Goal: Use online tool/utility: Utilize a website feature to perform a specific function

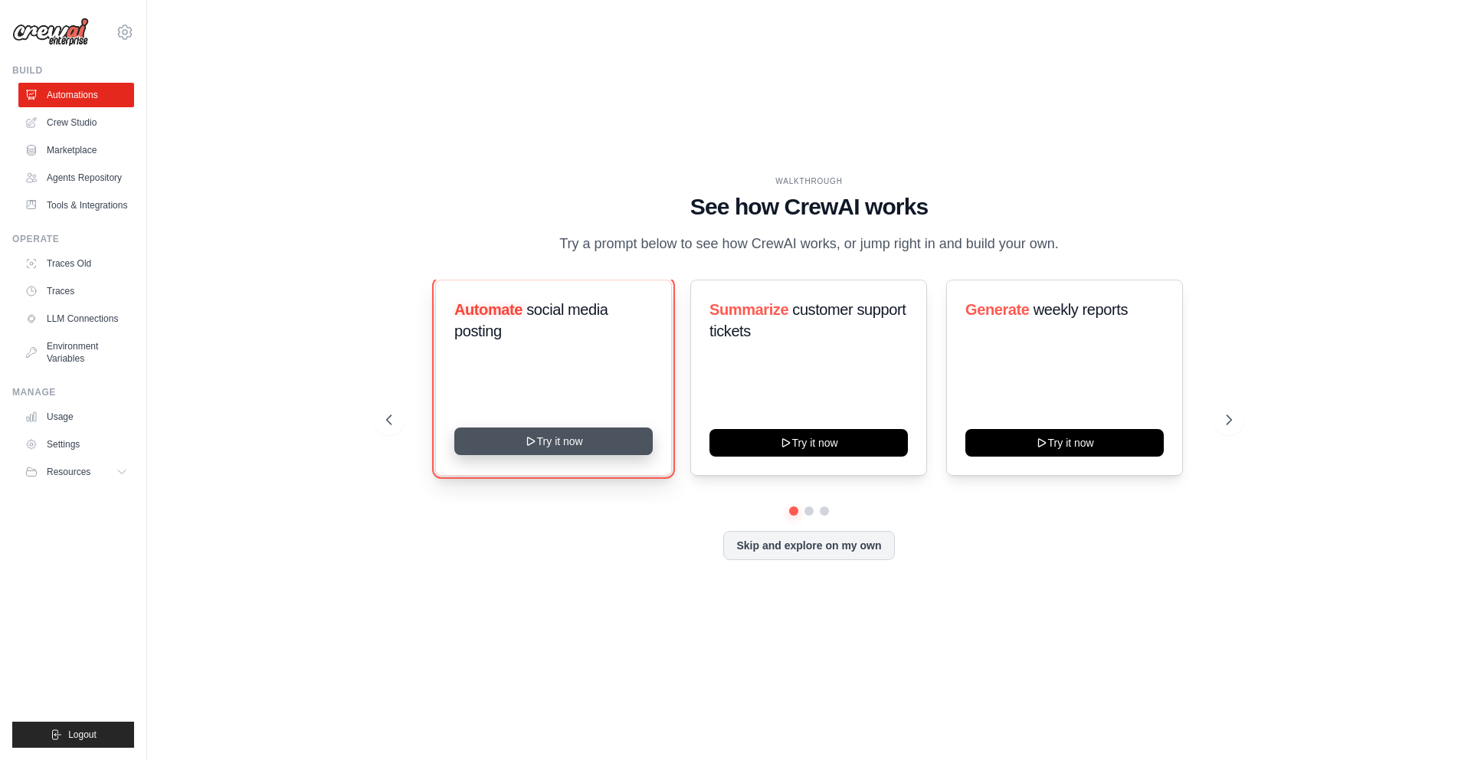
click at [576, 449] on button "Try it now" at bounding box center [553, 442] width 198 height 28
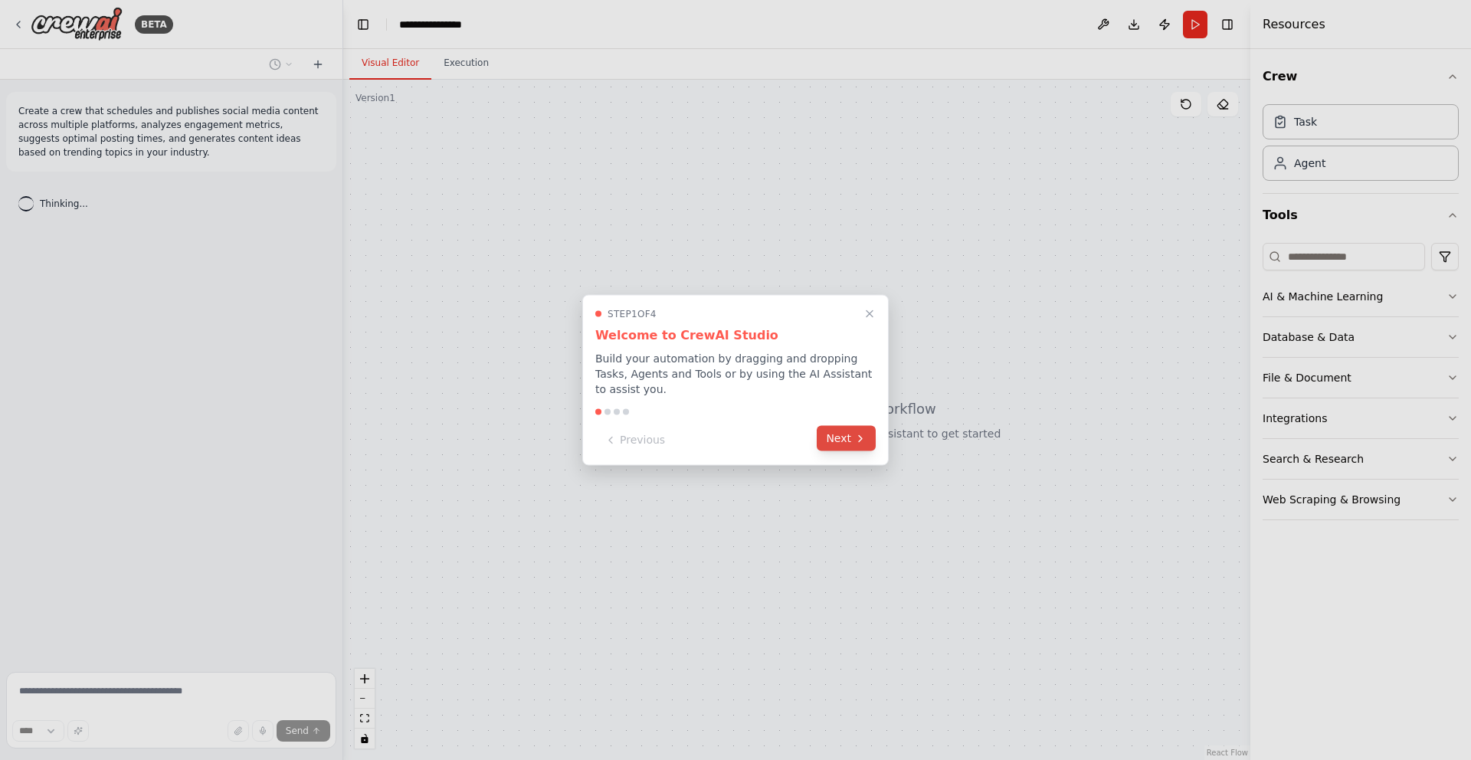
click at [834, 436] on button "Next" at bounding box center [846, 438] width 59 height 25
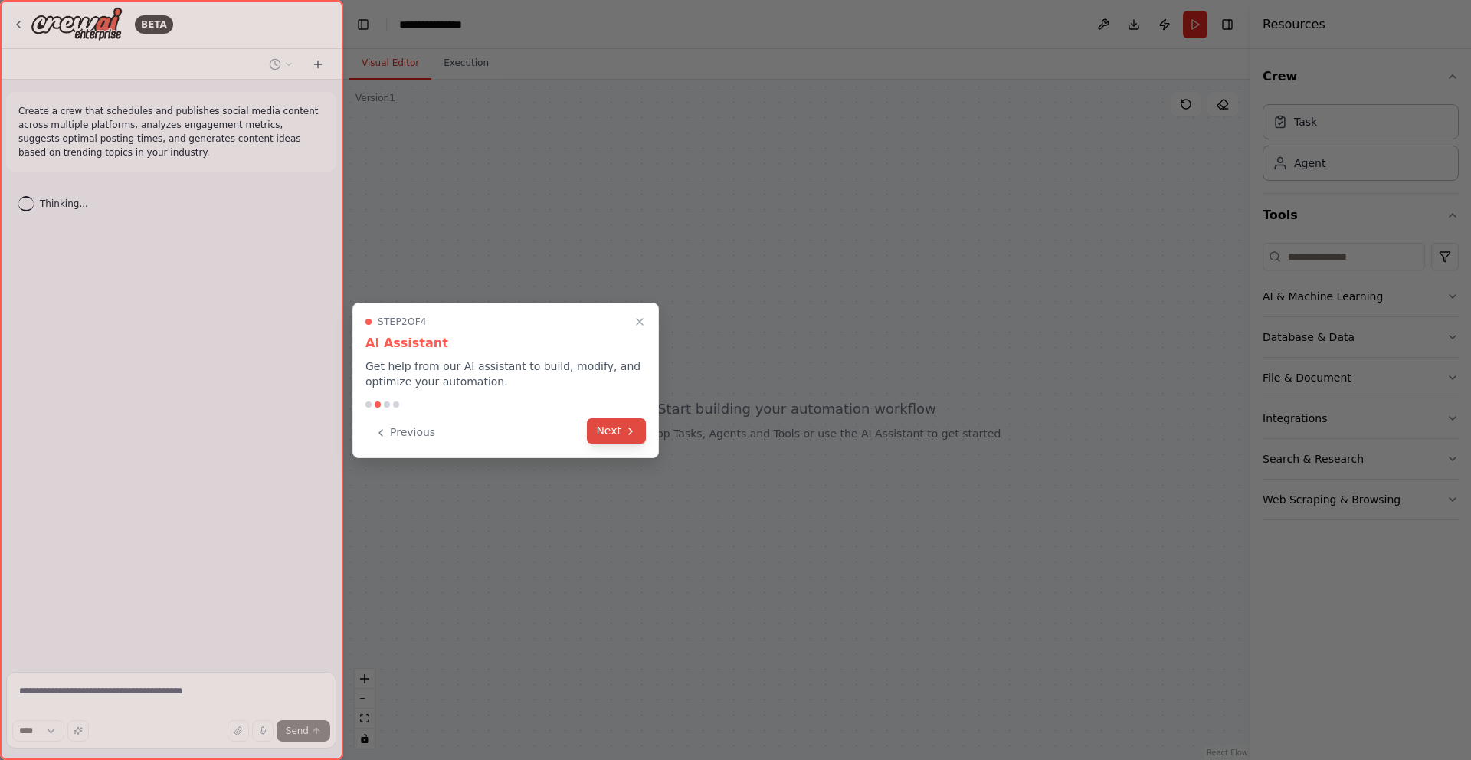
click at [618, 434] on button "Next" at bounding box center [616, 430] width 59 height 25
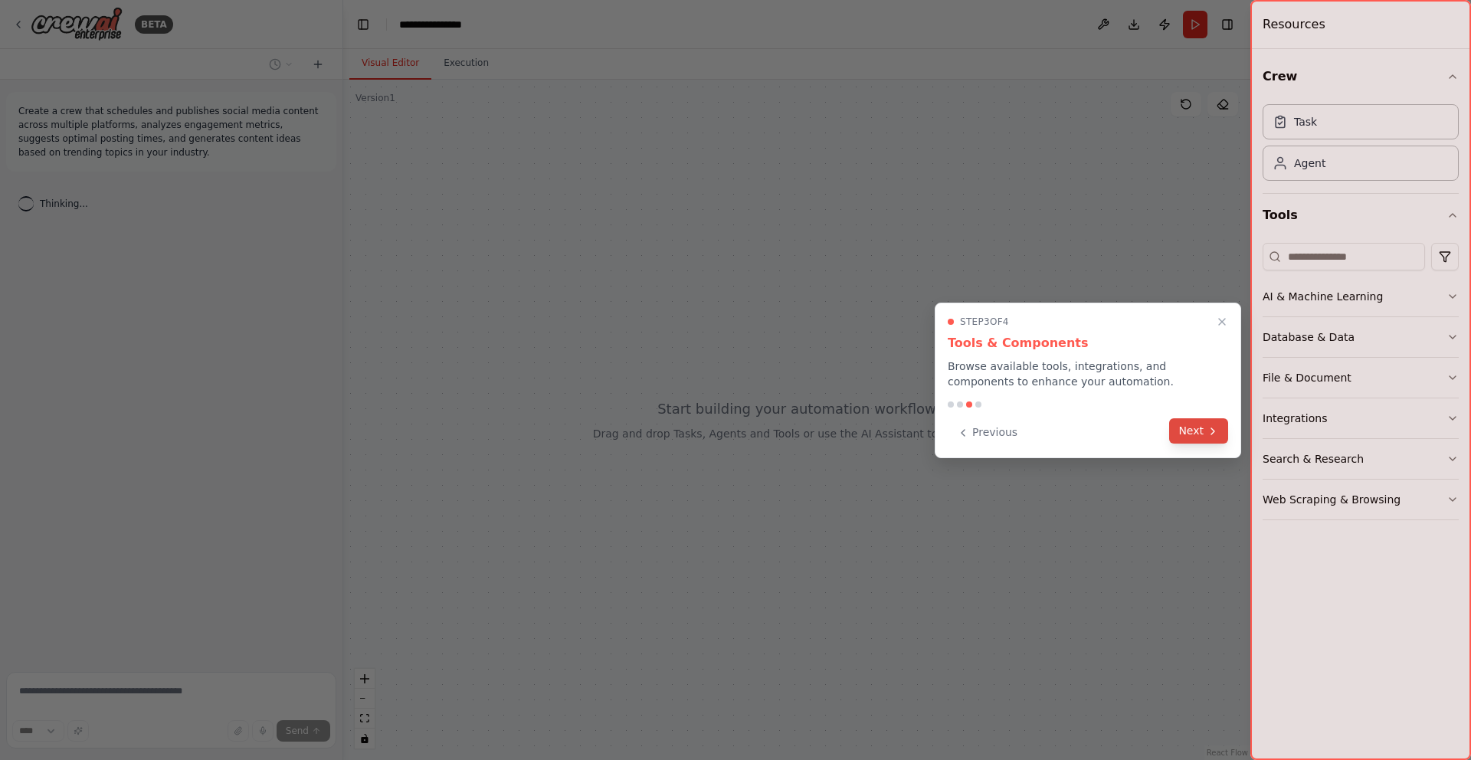
click at [1203, 427] on button "Next" at bounding box center [1198, 430] width 59 height 25
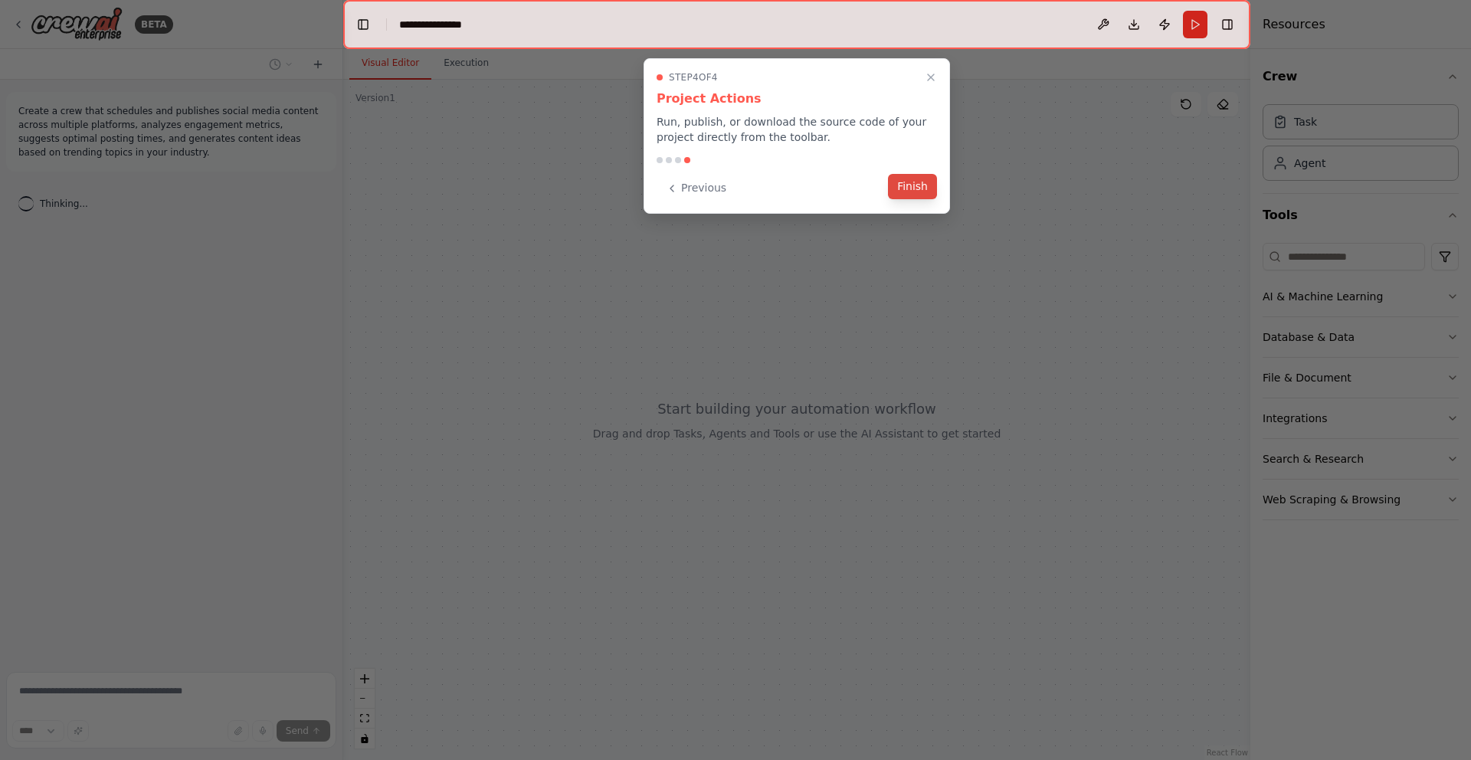
click at [910, 195] on button "Finish" at bounding box center [912, 186] width 49 height 25
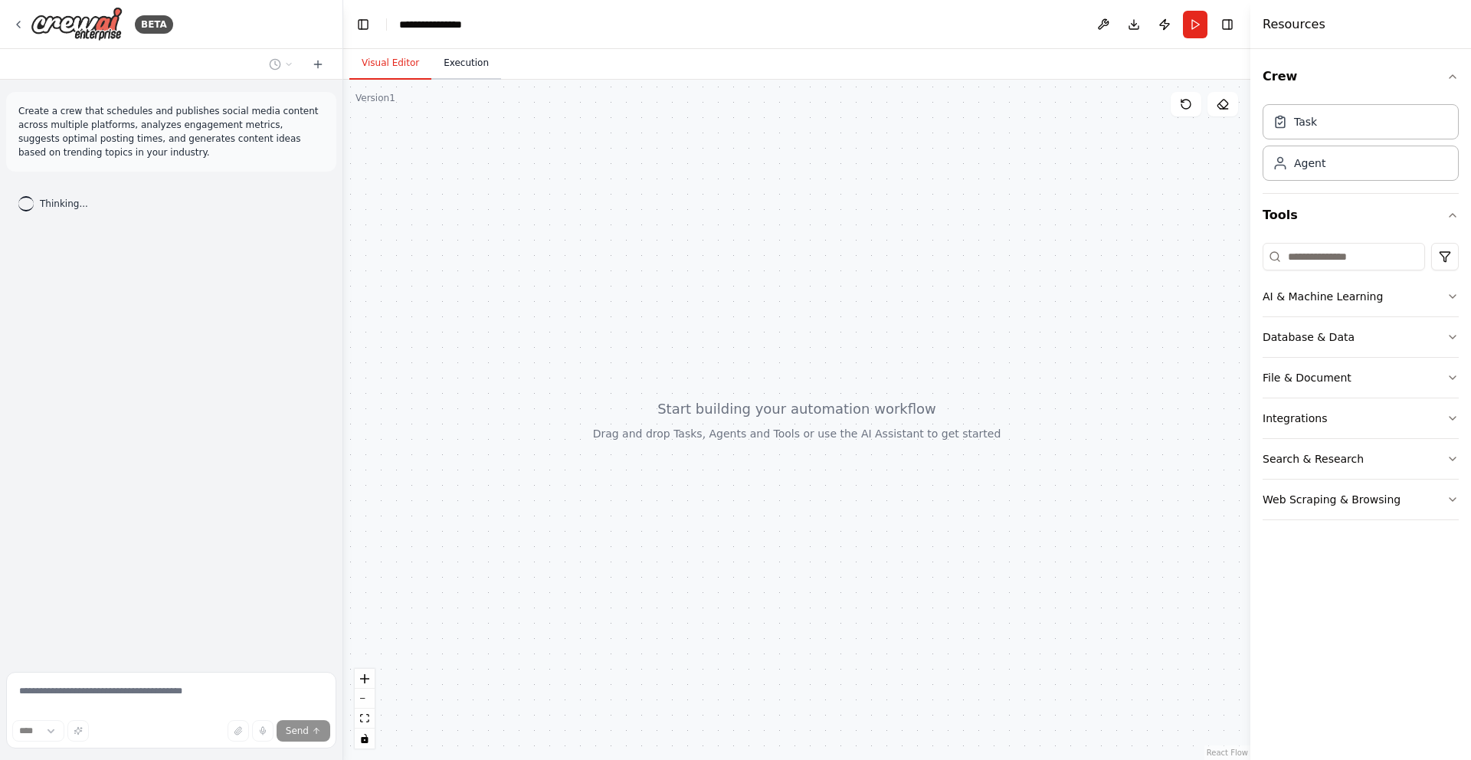
click at [464, 62] on button "Execution" at bounding box center [466, 64] width 70 height 32
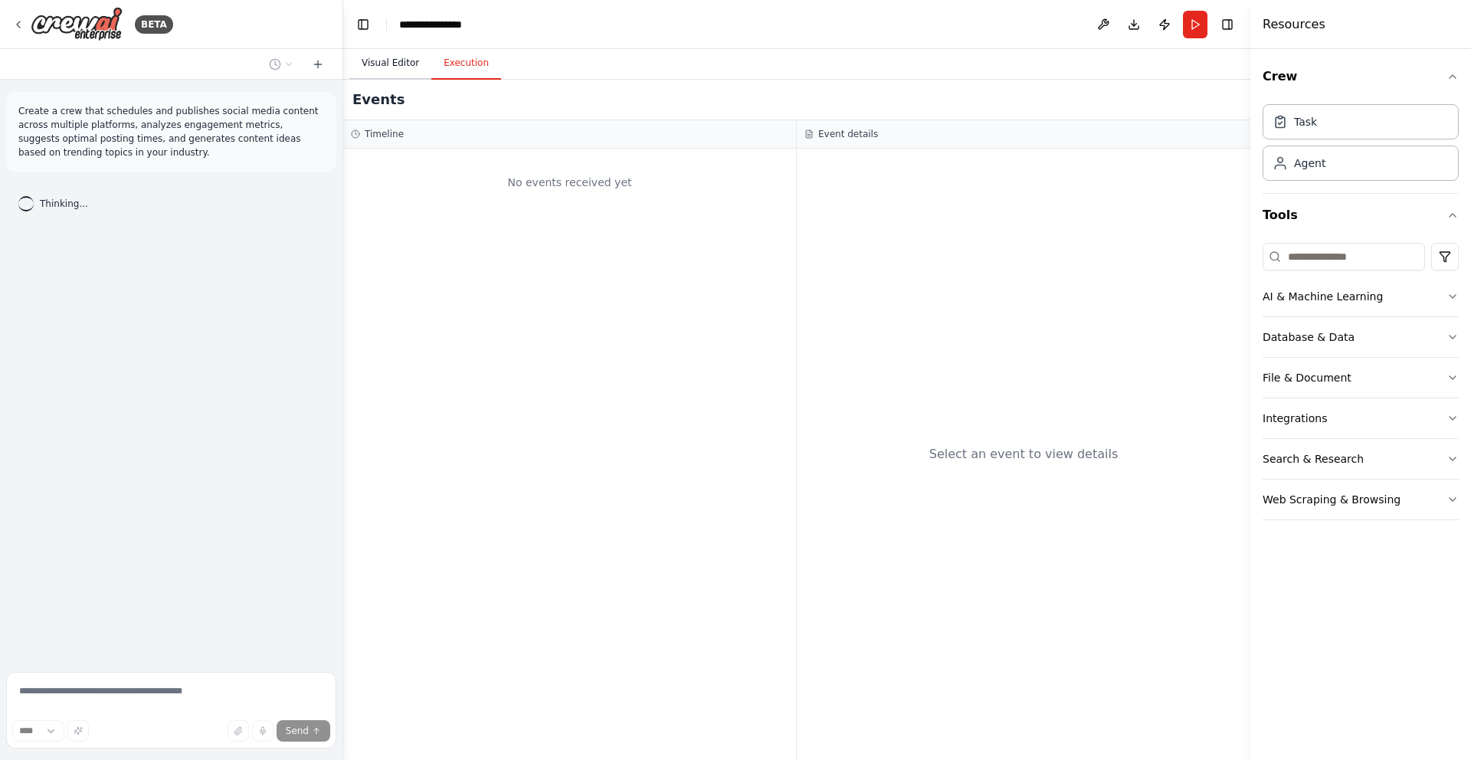
click at [401, 66] on button "Visual Editor" at bounding box center [390, 64] width 82 height 32
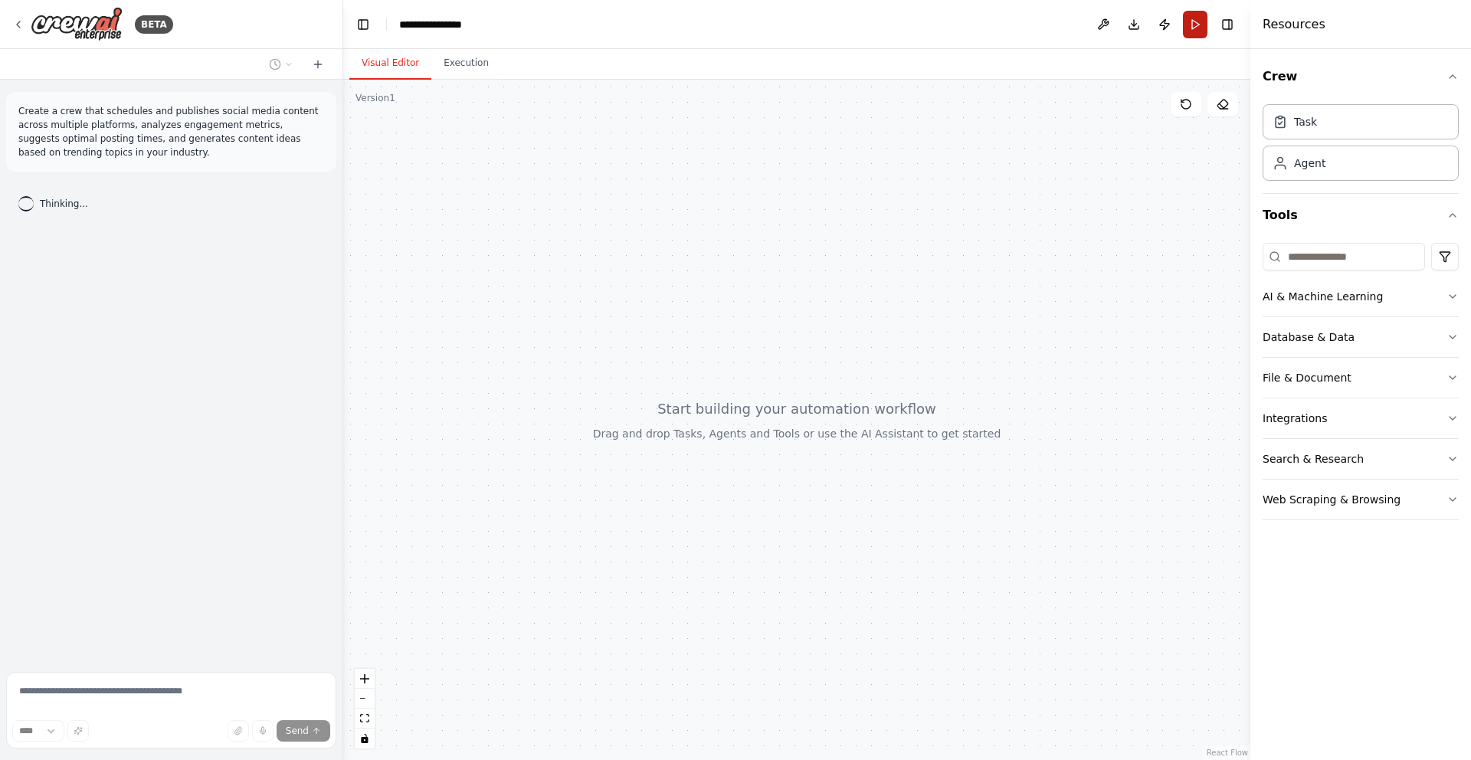
click at [1183, 26] on button "Run" at bounding box center [1195, 25] width 25 height 28
click at [1432, 290] on button "AI & Machine Learning" at bounding box center [1361, 297] width 196 height 40
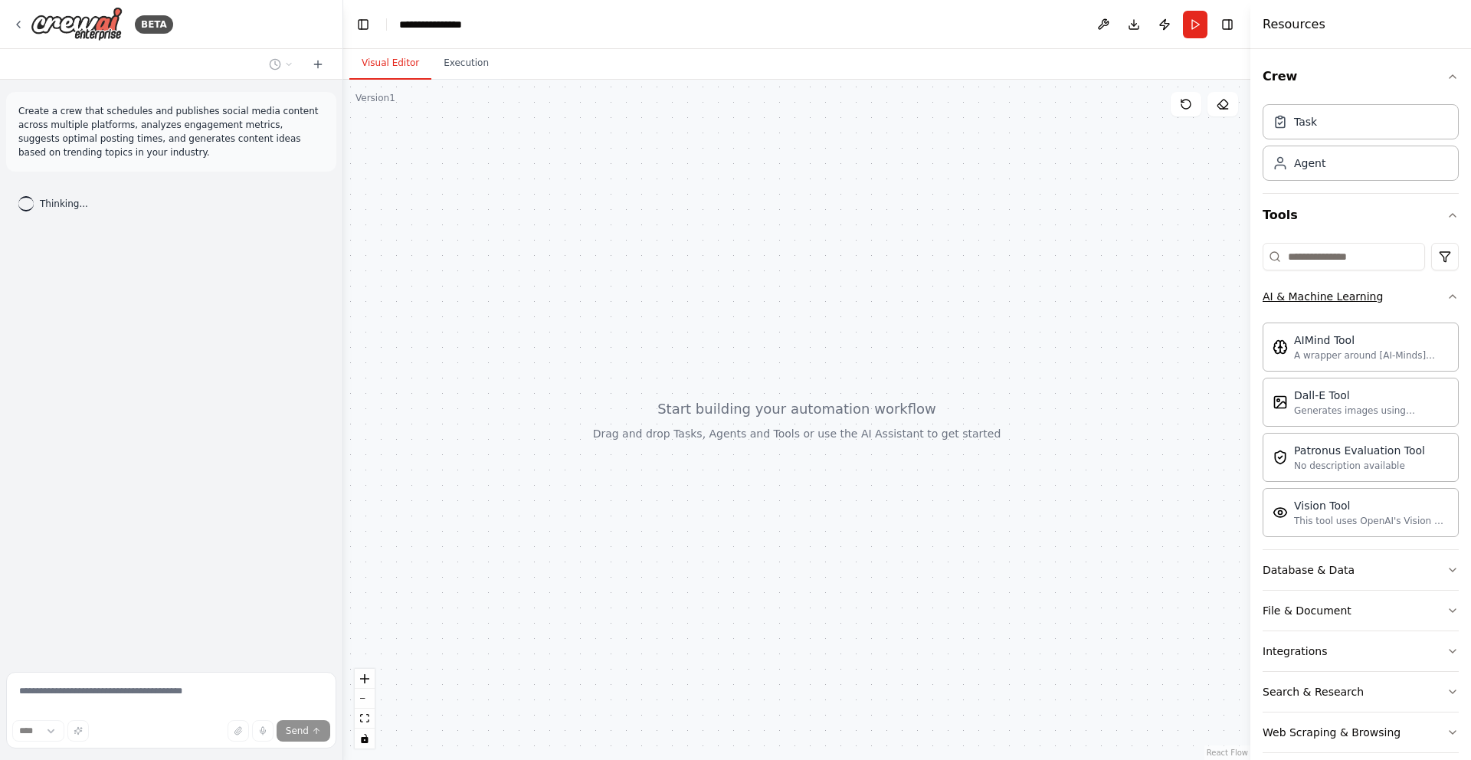
click at [1432, 290] on button "AI & Machine Learning" at bounding box center [1361, 297] width 196 height 40
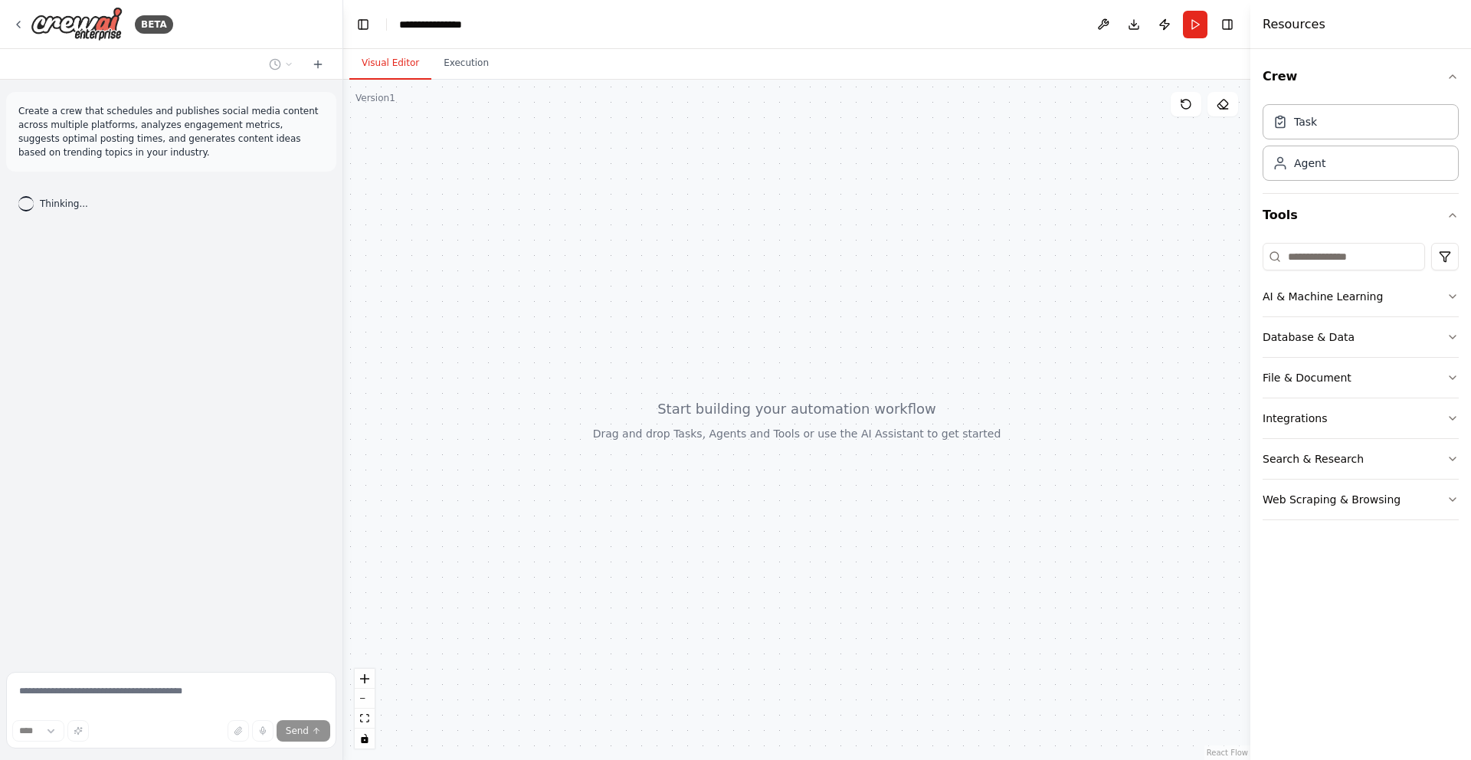
click at [209, 430] on div "Create a crew that schedules and publishes social media content across multiple…" at bounding box center [171, 373] width 342 height 586
